Goal: Task Accomplishment & Management: Manage account settings

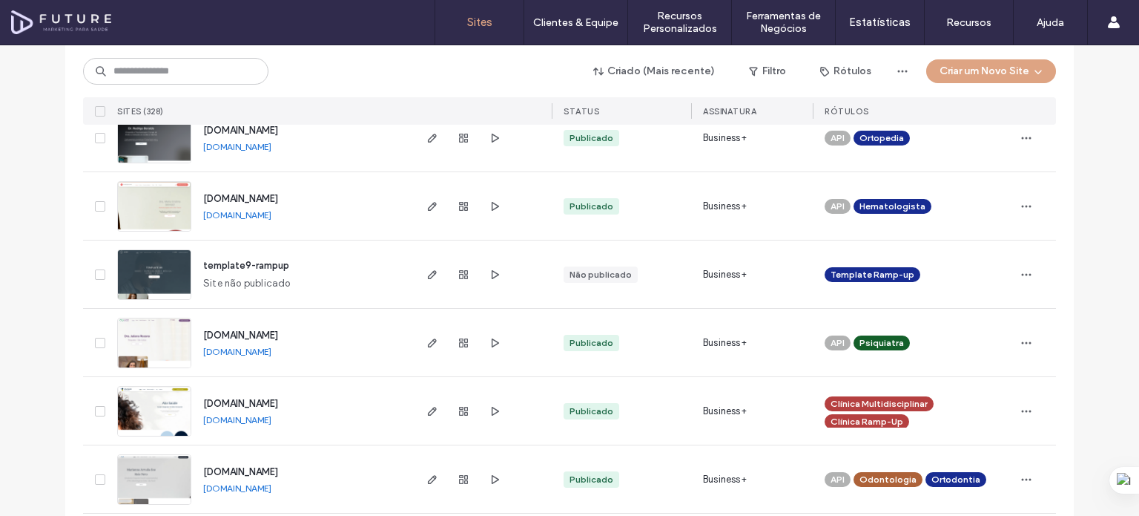
scroll to position [4948, 0]
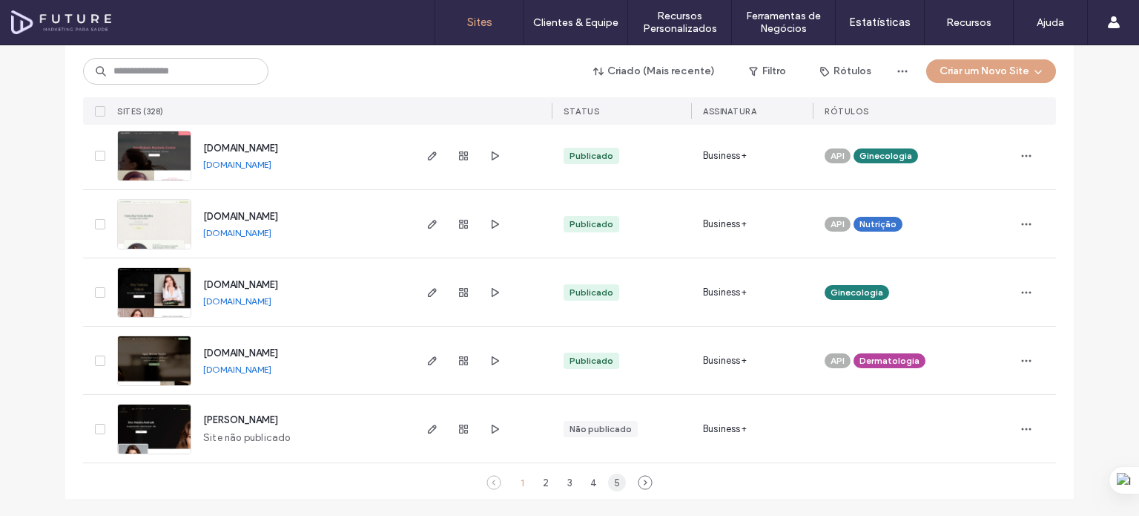
click at [613, 481] on div "5" at bounding box center [617, 482] width 18 height 18
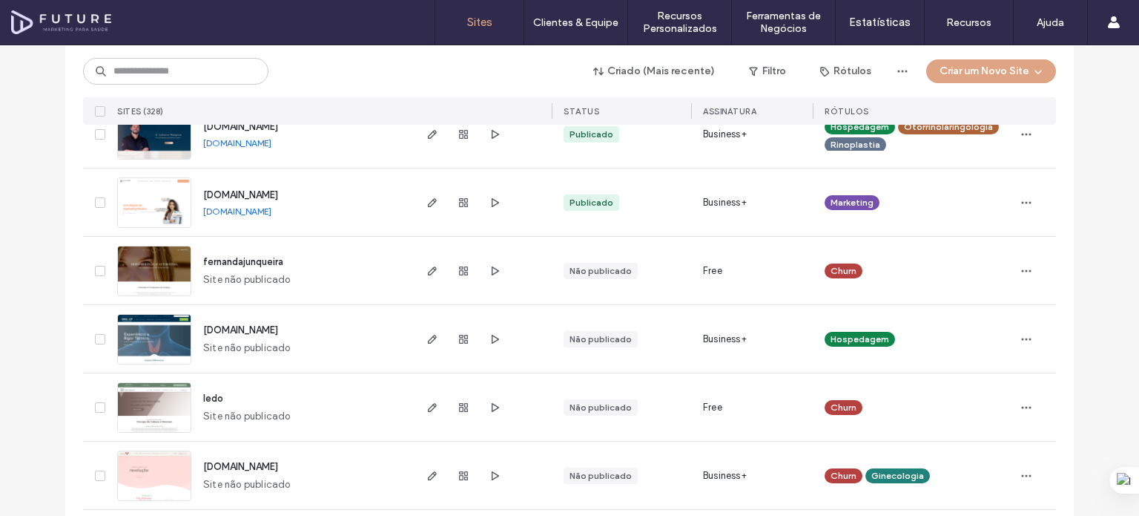
scroll to position [0, 0]
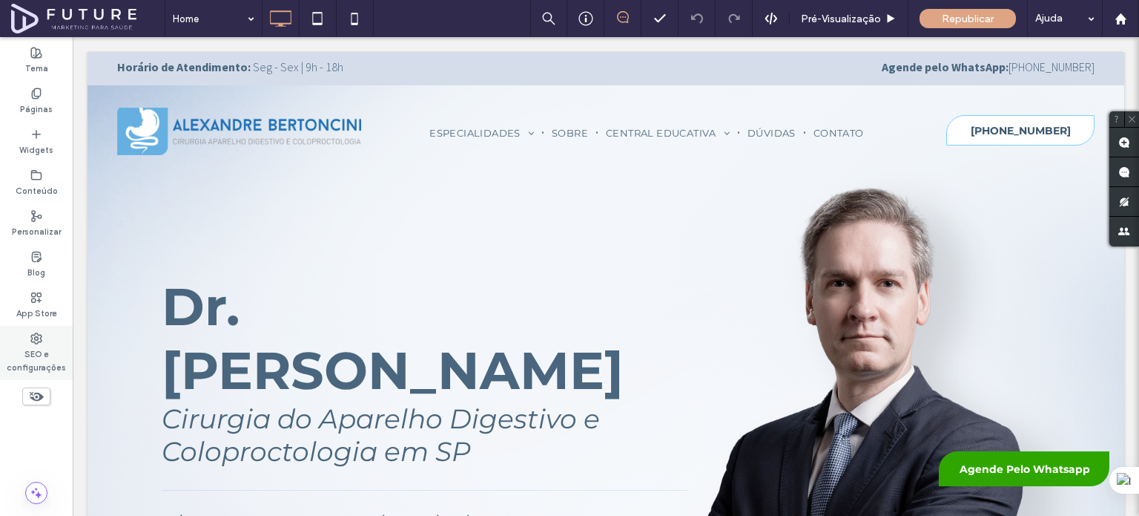
click at [23, 345] on label "SEO e configurações" at bounding box center [36, 359] width 73 height 30
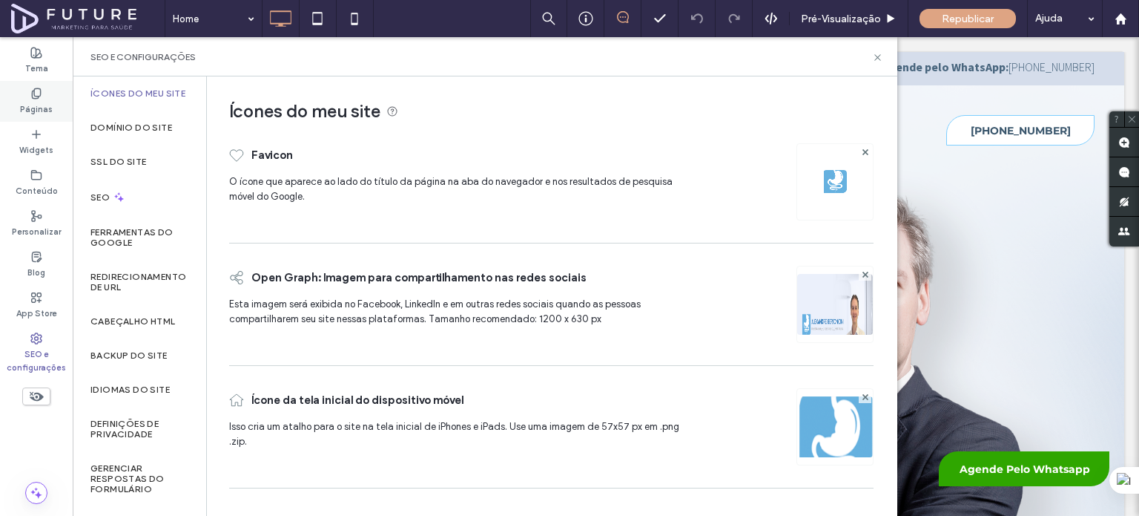
click at [58, 100] on div "Páginas" at bounding box center [36, 101] width 73 height 41
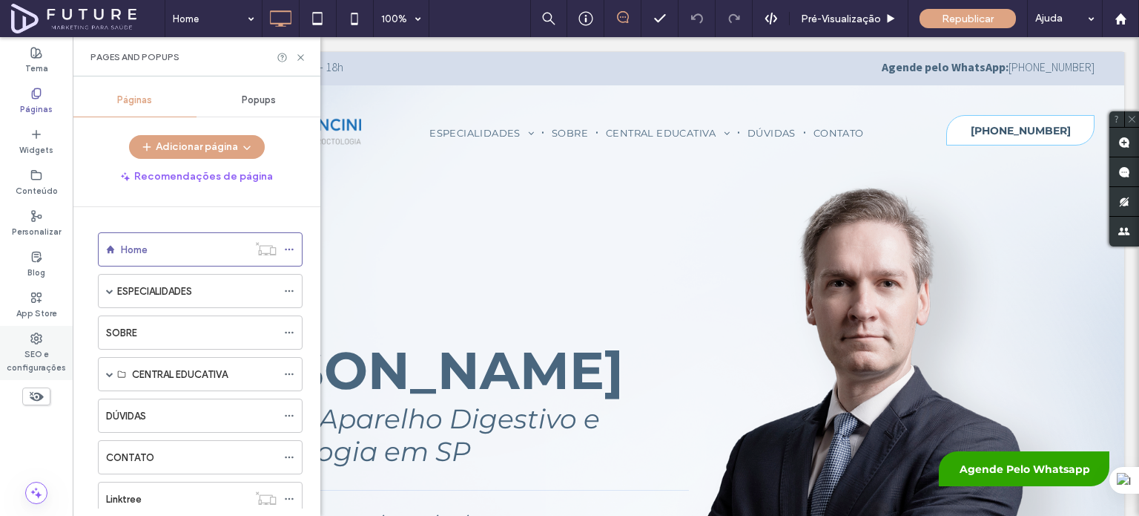
click at [20, 364] on label "SEO e configurações" at bounding box center [36, 359] width 73 height 30
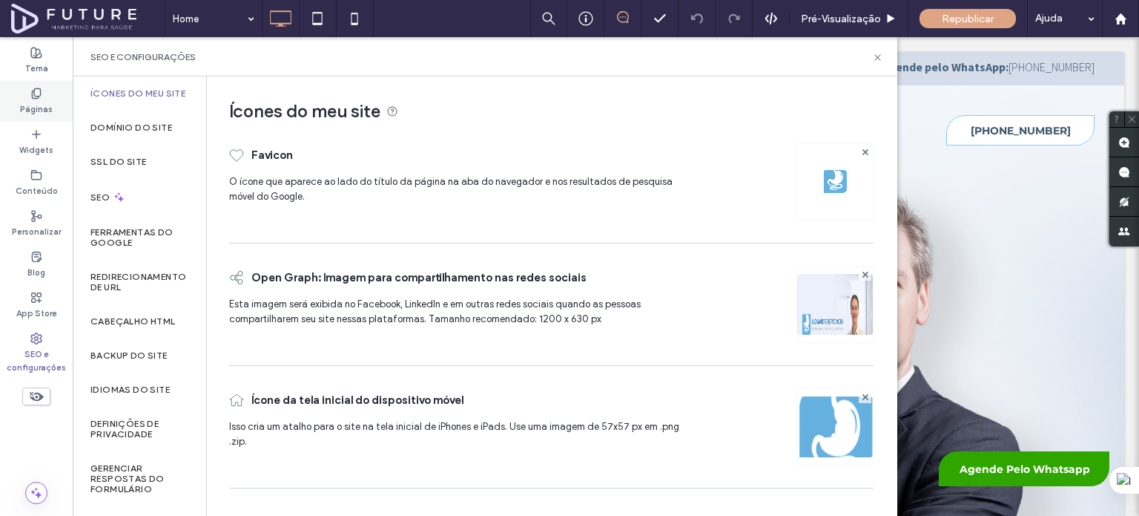
click at [48, 105] on label "Páginas" at bounding box center [36, 107] width 33 height 16
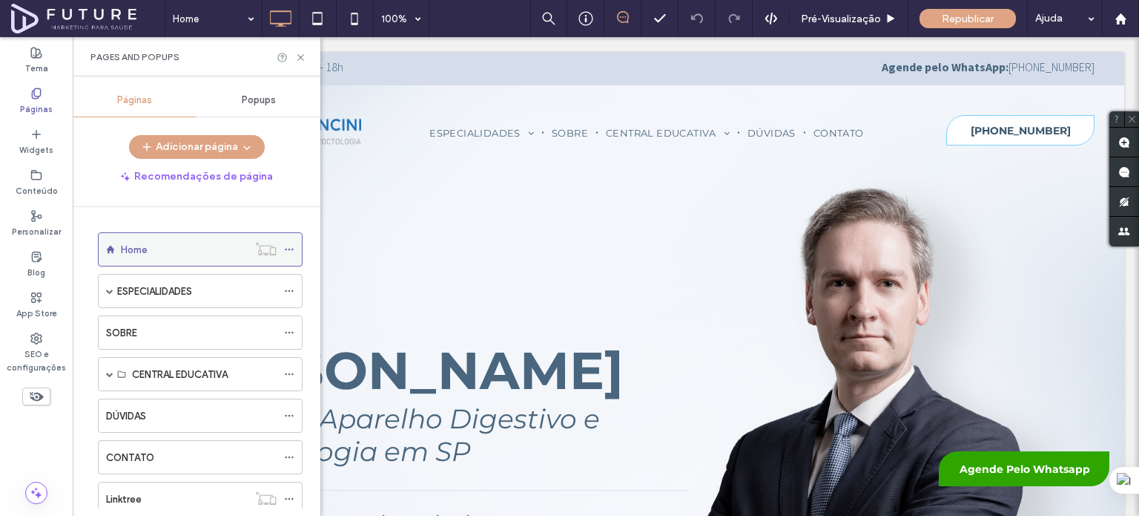
click at [289, 248] on icon at bounding box center [289, 249] width 10 height 10
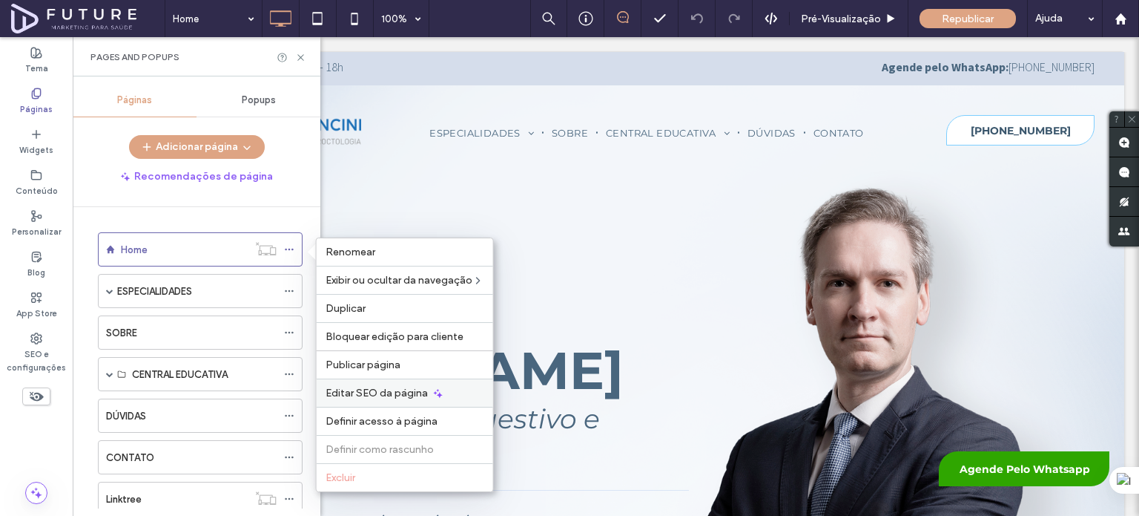
click at [417, 395] on span "Editar SEO da página" at bounding box center [377, 392] width 102 height 13
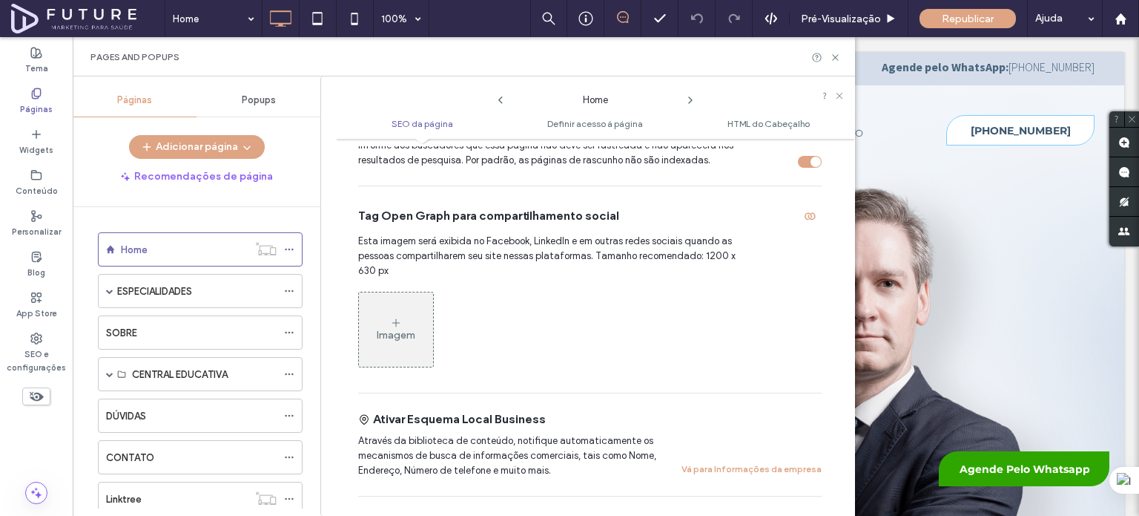
scroll to position [445, 0]
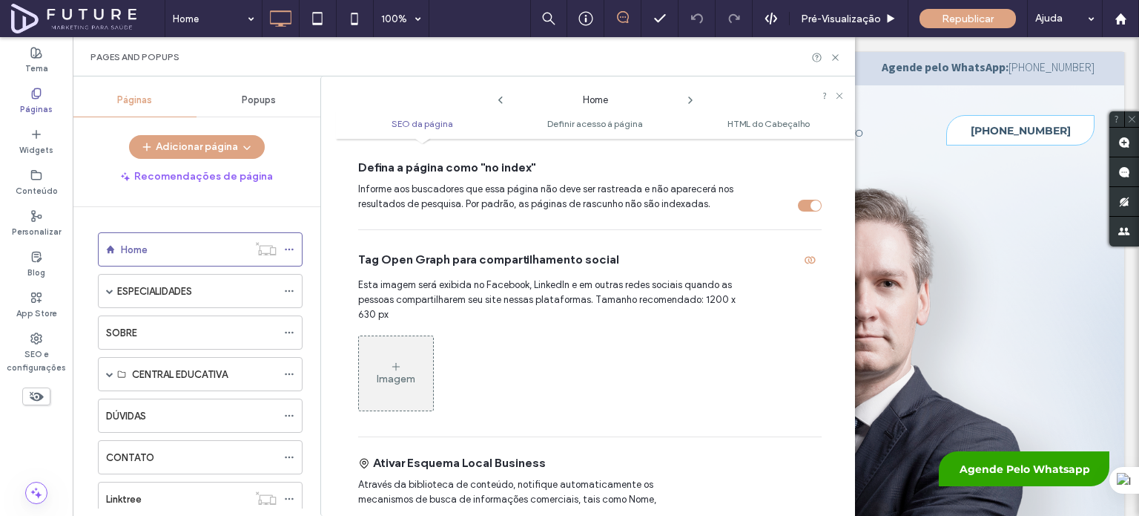
click at [408, 362] on div "Imagem" at bounding box center [396, 373] width 74 height 71
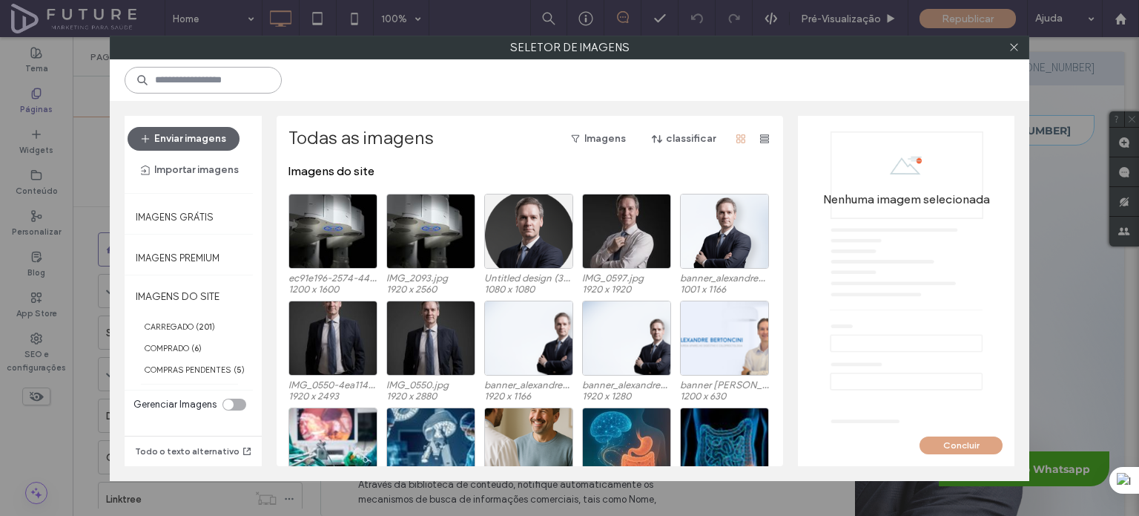
click at [231, 85] on input at bounding box center [203, 80] width 157 height 27
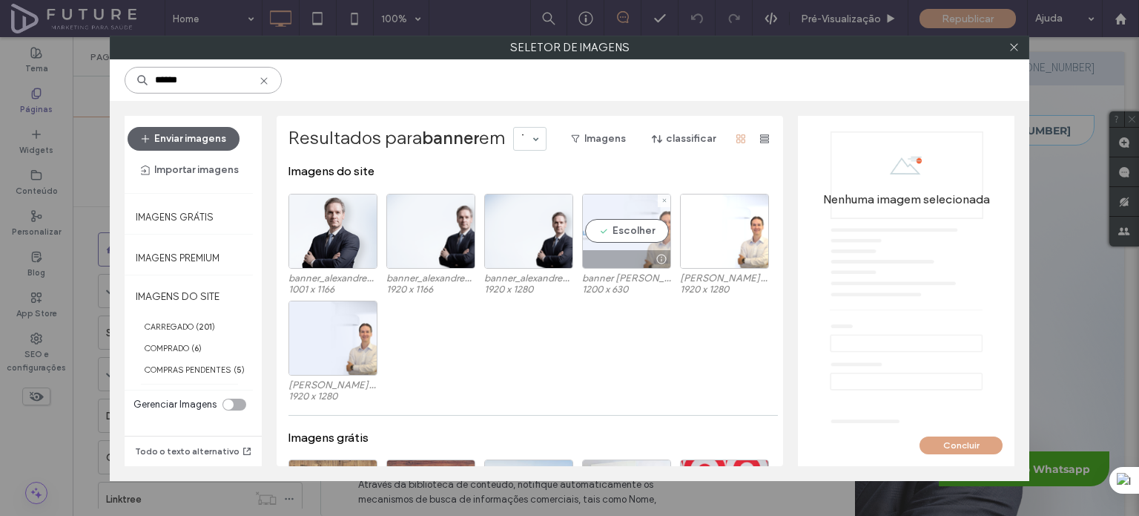
type input "******"
click at [634, 213] on div "Escolher" at bounding box center [626, 231] width 89 height 75
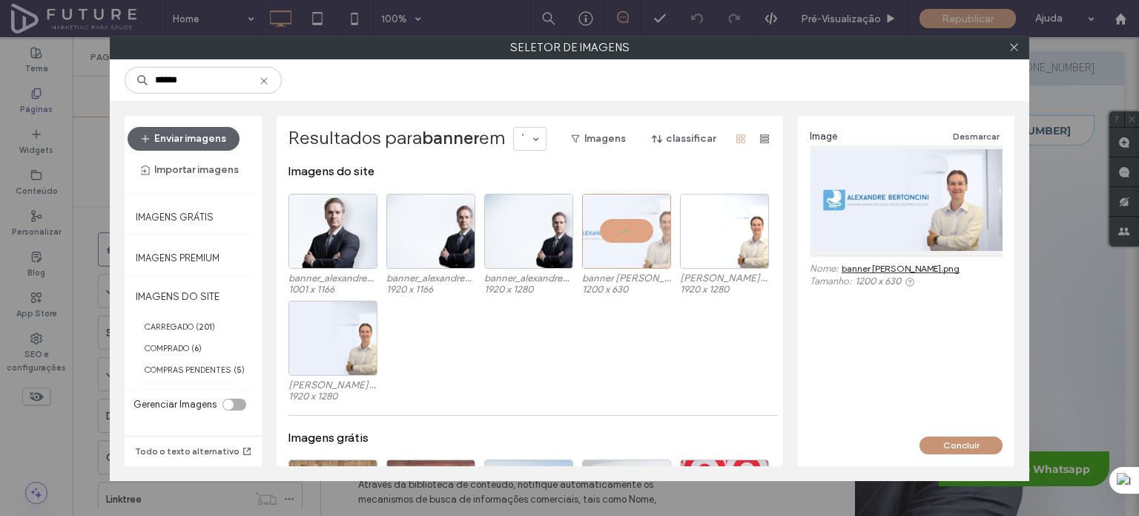
click at [961, 444] on button "Concluir" at bounding box center [961, 445] width 83 height 18
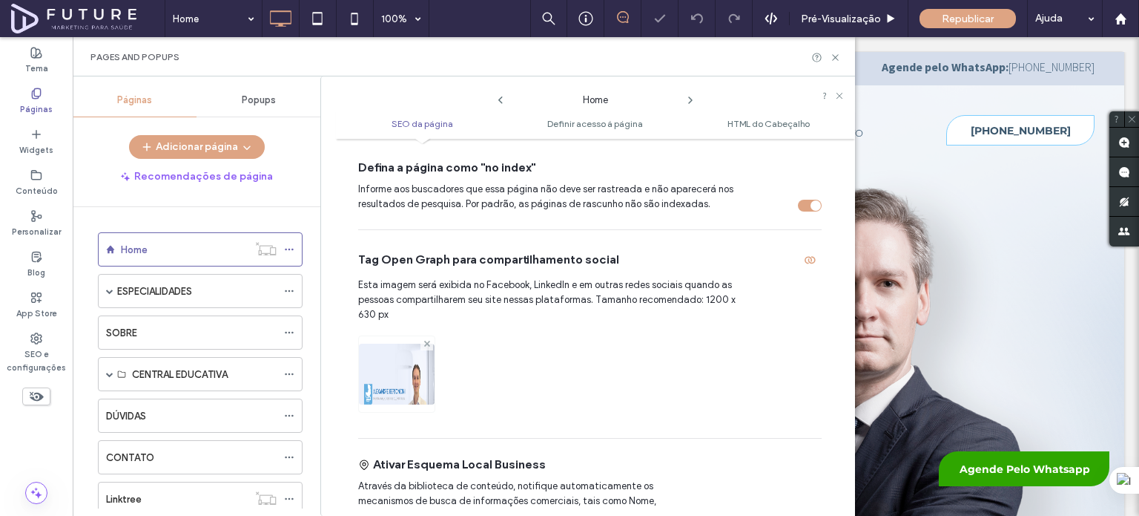
click at [427, 345] on icon at bounding box center [427, 343] width 6 height 6
click at [412, 362] on div "Imagem" at bounding box center [396, 373] width 74 height 71
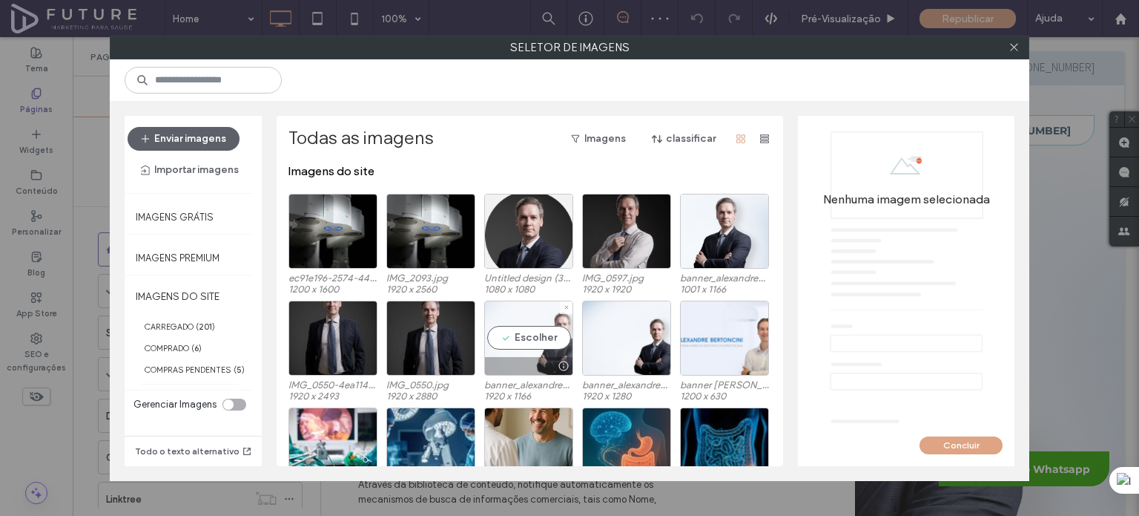
click at [531, 352] on div "Escolher" at bounding box center [528, 337] width 89 height 75
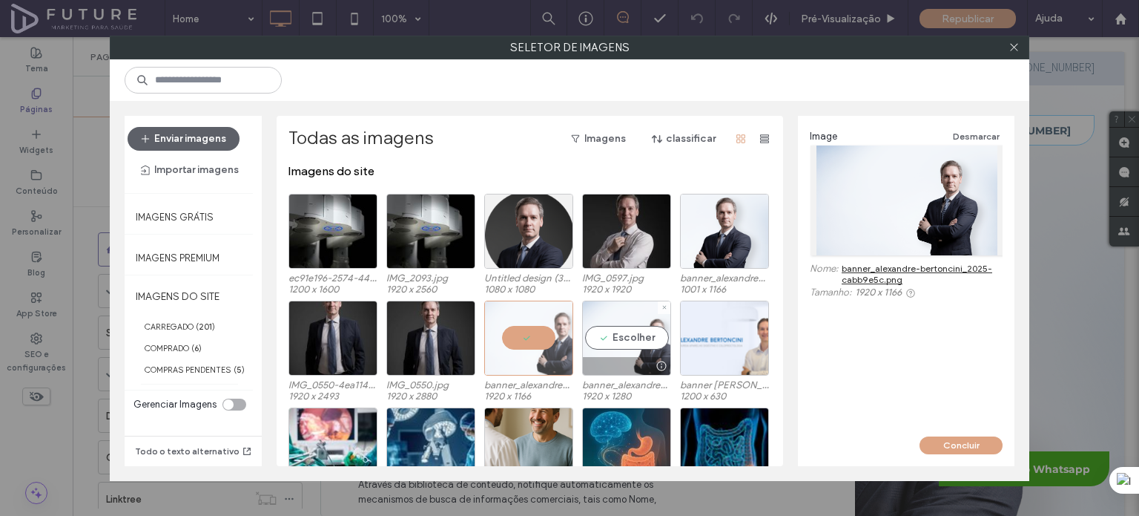
click at [622, 340] on div "Escolher" at bounding box center [626, 337] width 89 height 75
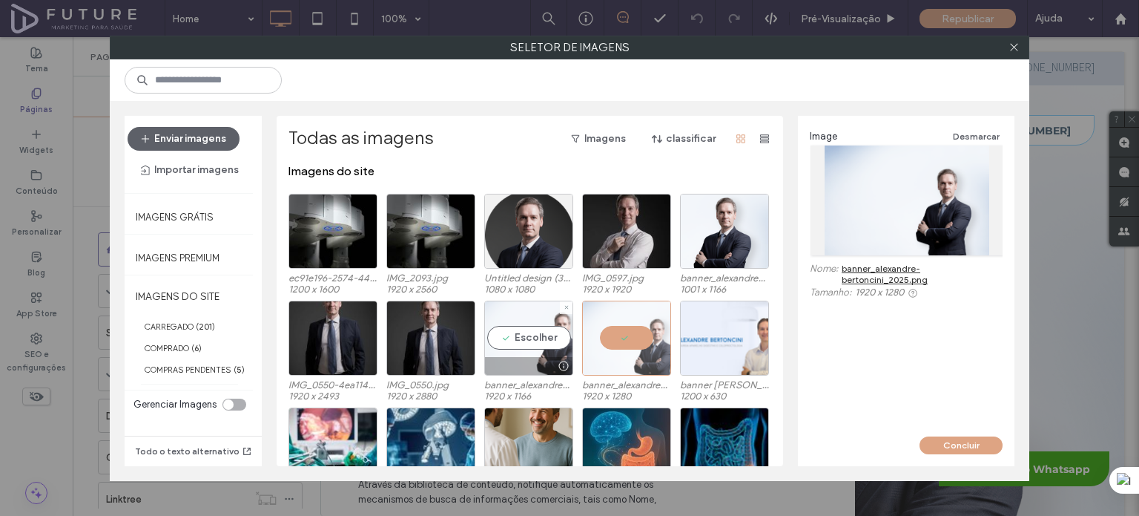
click at [522, 329] on div "Escolher" at bounding box center [528, 337] width 89 height 75
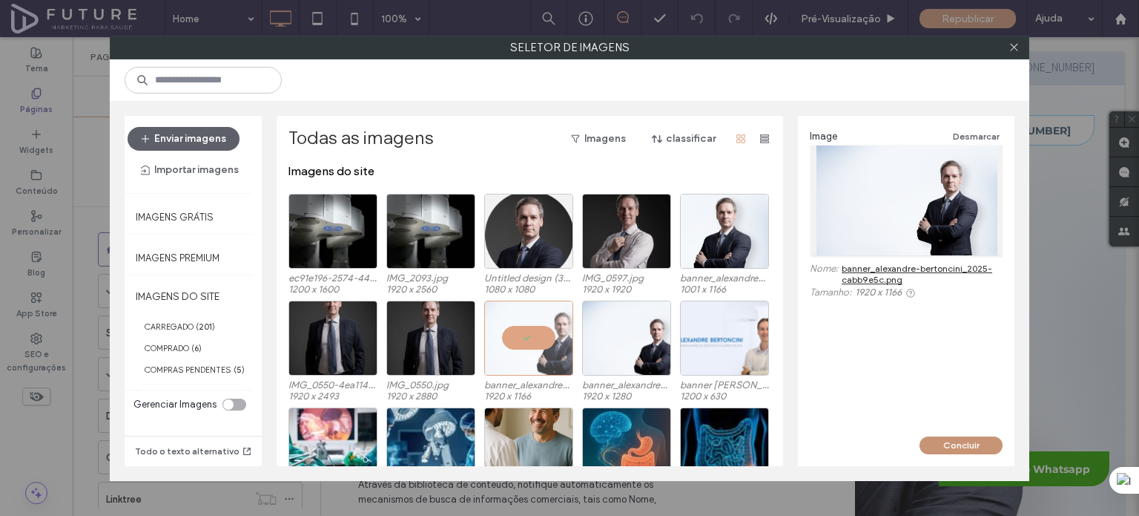
click at [978, 448] on button "Concluir" at bounding box center [961, 445] width 83 height 18
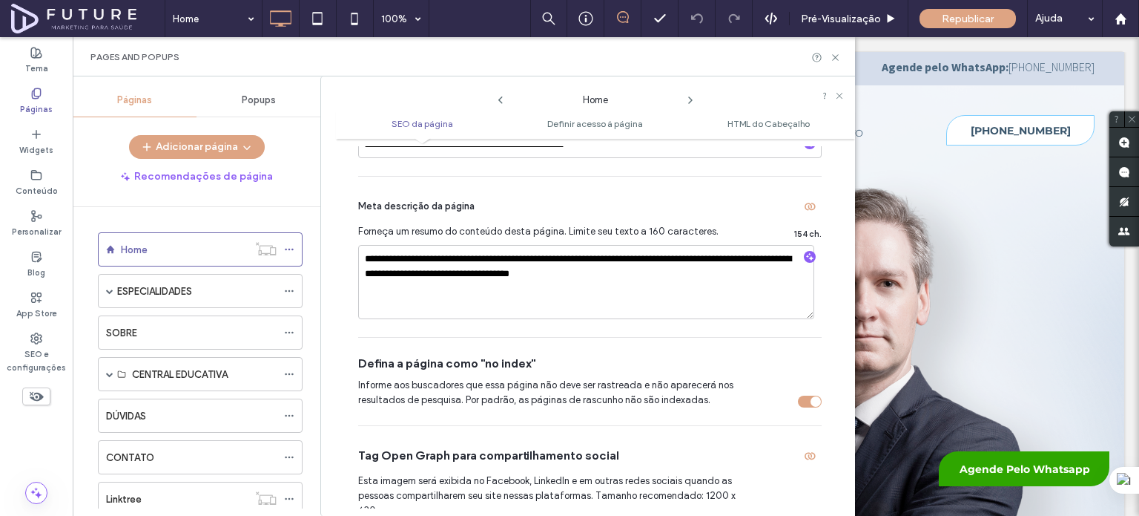
scroll to position [0, 0]
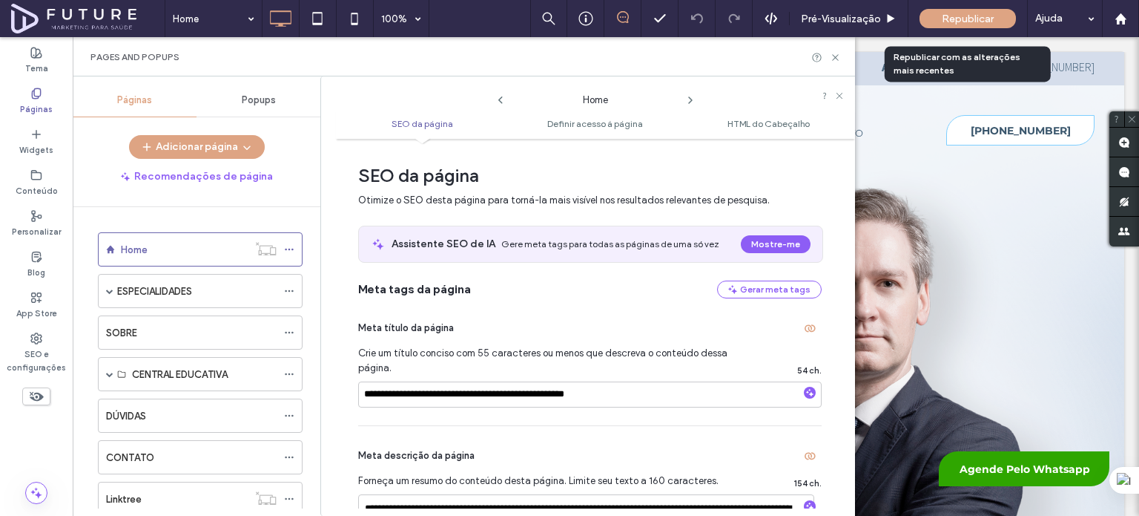
click at [945, 14] on span "Republicar" at bounding box center [968, 19] width 52 height 13
